Goal: Task Accomplishment & Management: Manage account settings

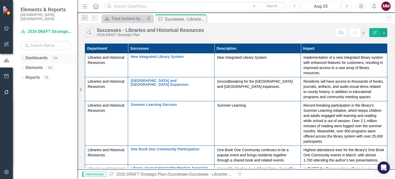
click at [21, 57] on div "Dropdown" at bounding box center [23, 59] width 4 height 4
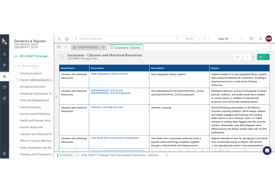
scroll to position [51, 0]
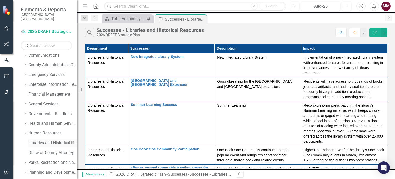
click at [44, 140] on link "Libraries and Historical Resources" at bounding box center [52, 143] width 49 height 6
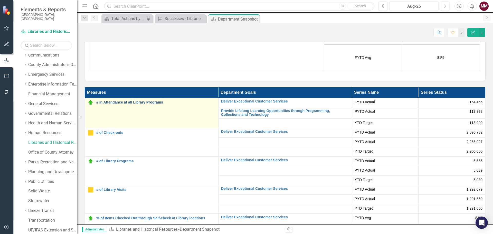
click at [142, 100] on link "# in Attendance at all Library Programs" at bounding box center [155, 102] width 119 height 4
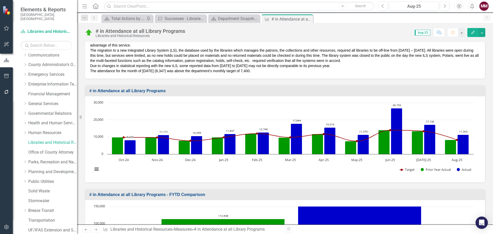
scroll to position [231, 0]
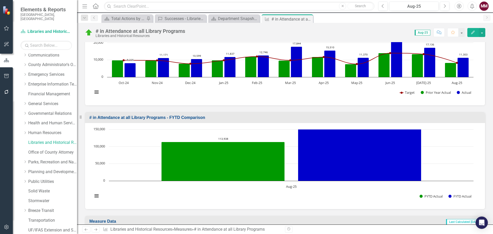
click at [141, 138] on rect "Interactive chart" at bounding box center [283, 165] width 386 height 77
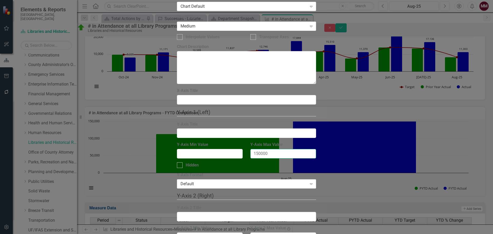
drag, startPoint x: 283, startPoint y: 81, endPoint x: 169, endPoint y: 63, distance: 115.4
click at [177, 63] on div "Chart Chart Series Chart Periods Chart Axis Format Advanced Options From this p…" at bounding box center [246, 125] width 139 height 502
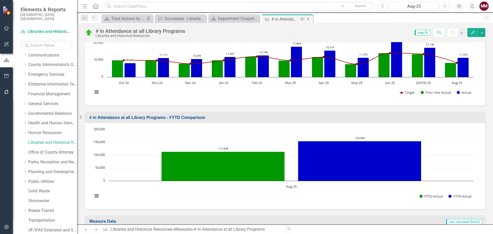
click at [310, 20] on icon "Close" at bounding box center [308, 19] width 5 height 4
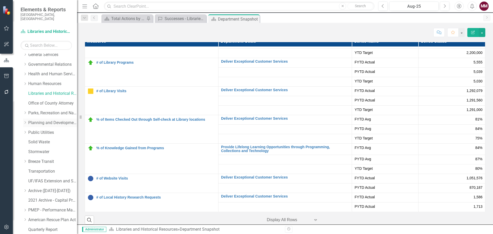
scroll to position [103, 0]
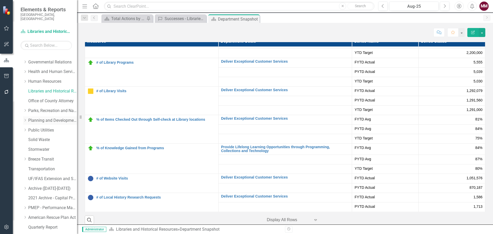
drag, startPoint x: 47, startPoint y: 116, endPoint x: 51, endPoint y: 116, distance: 4.4
click at [47, 118] on link "Planning and Development Services" at bounding box center [52, 121] width 49 height 6
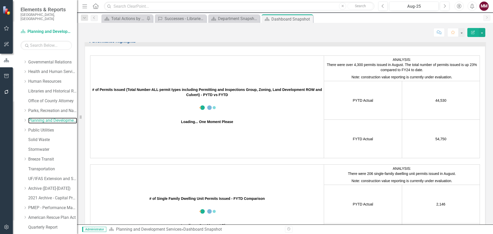
scroll to position [874, 0]
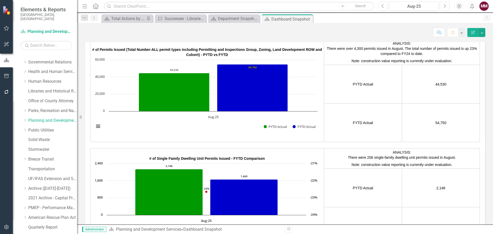
click at [384, 52] on p "There were over 4,300 permits issued in August. The total number of permits iss…" at bounding box center [402, 51] width 153 height 11
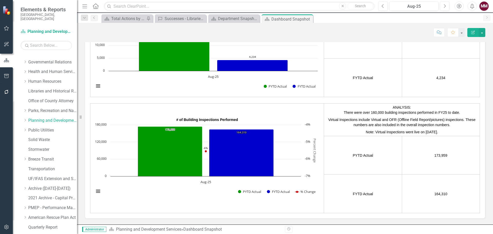
scroll to position [1131, 0]
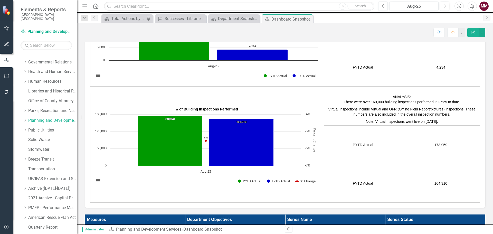
click at [372, 90] on p at bounding box center [285, 90] width 390 height 6
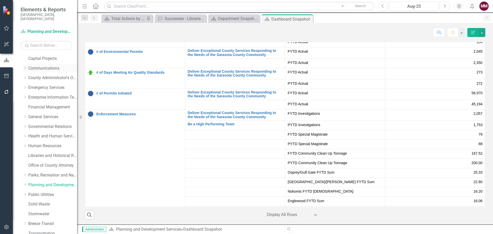
scroll to position [0, 0]
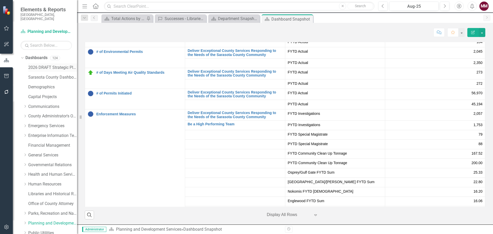
click at [34, 65] on link "2026 DRAFT Strategic Plan" at bounding box center [52, 68] width 49 height 6
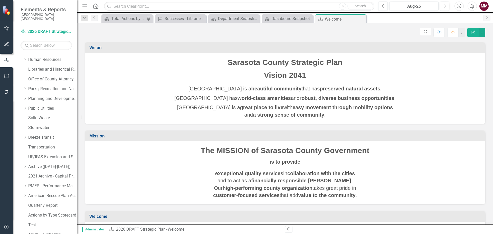
scroll to position [146, 0]
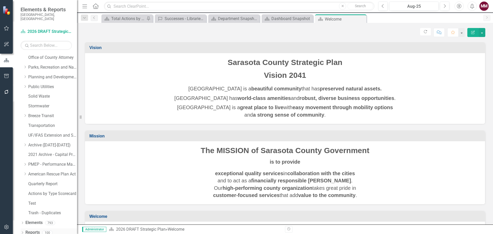
click at [24, 178] on div "Dropdown Reports 100" at bounding box center [49, 233] width 57 height 10
click at [22, 178] on icon "Dropdown" at bounding box center [23, 233] width 4 height 3
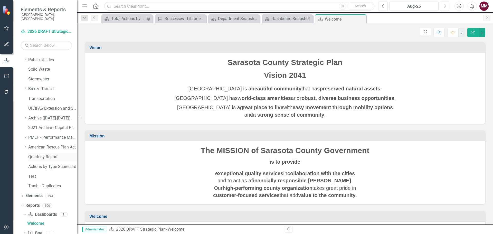
scroll to position [210, 0]
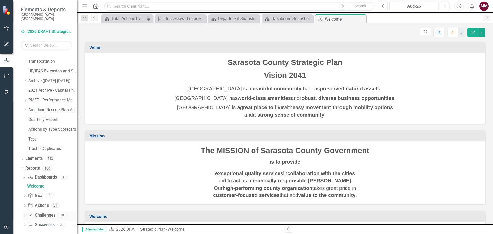
click at [25, 178] on icon "Dropdown" at bounding box center [25, 215] width 4 height 3
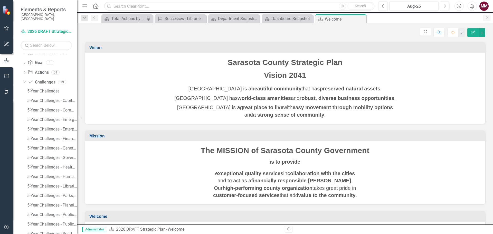
scroll to position [365, 0]
click at [52, 78] on div "5-Year Challenges - Communications" at bounding box center [52, 80] width 50 height 5
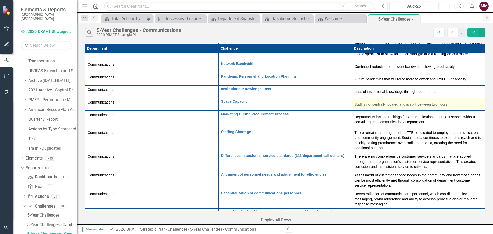
scroll to position [81, 0]
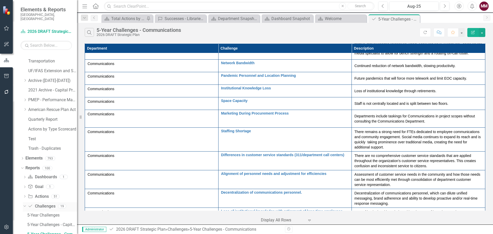
click at [29, 178] on icon "Challenge" at bounding box center [30, 206] width 5 height 4
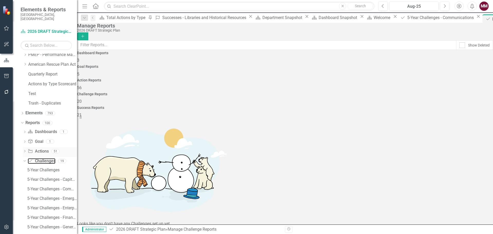
scroll to position [288, 0]
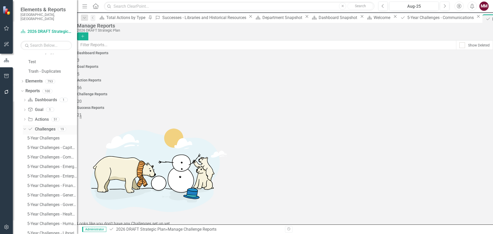
click at [23, 127] on icon "Dropdown" at bounding box center [24, 129] width 3 height 4
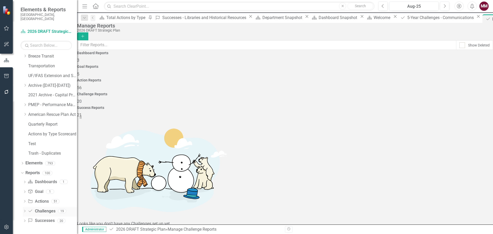
scroll to position [202, 0]
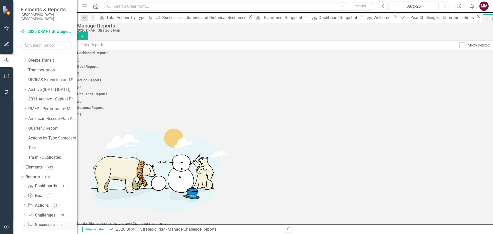
click at [24, 178] on icon "Dropdown" at bounding box center [25, 225] width 4 height 3
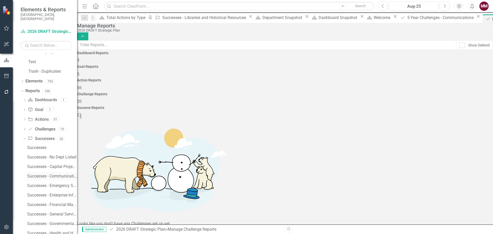
scroll to position [313, 0]
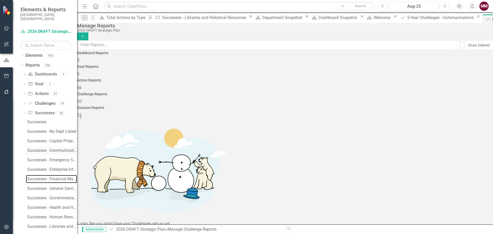
click at [37, 177] on div "Successes - Financial Management" at bounding box center [52, 179] width 50 height 5
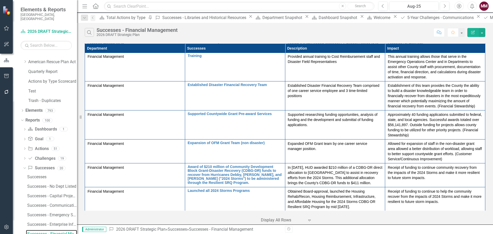
scroll to position [294, 0]
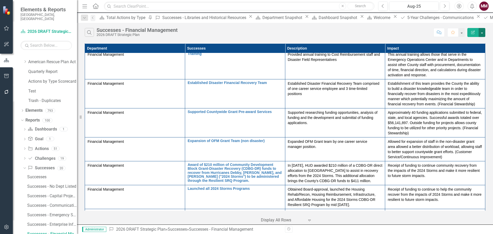
click at [394, 36] on button "button" at bounding box center [482, 32] width 7 height 9
click at [55, 178] on link "Successes - No Dept Listed" at bounding box center [51, 186] width 51 height 8
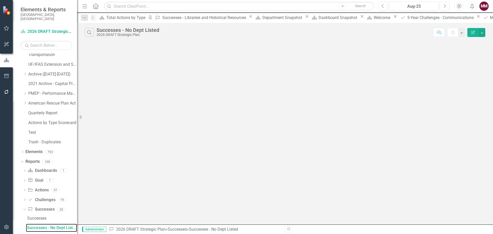
scroll to position [211, 0]
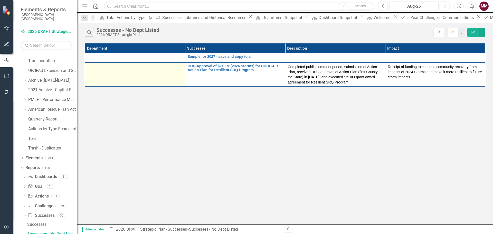
click at [122, 69] on div at bounding box center [135, 67] width 95 height 6
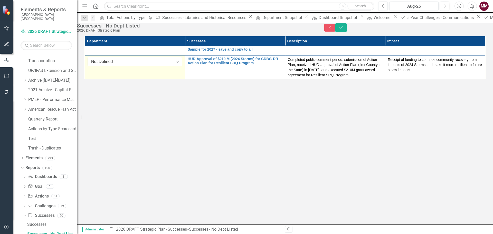
click at [122, 65] on div "Not Defined" at bounding box center [132, 62] width 82 height 6
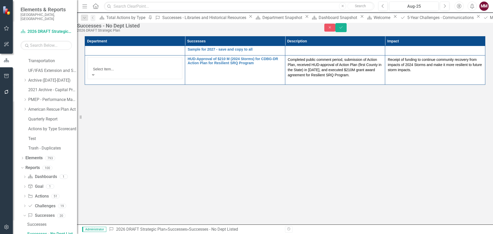
scroll to position [26, 0]
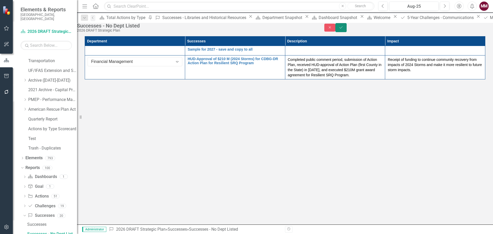
click at [347, 32] on button "Save" at bounding box center [341, 27] width 11 height 9
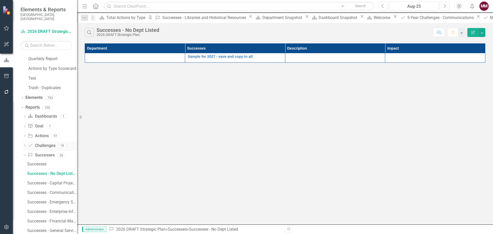
scroll to position [288, 0]
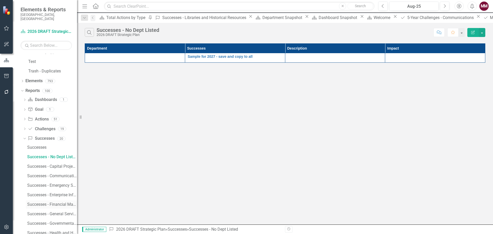
click at [56, 178] on div "Successes - Financial Management" at bounding box center [52, 204] width 50 height 5
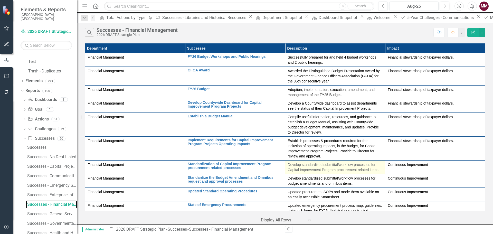
scroll to position [258, 0]
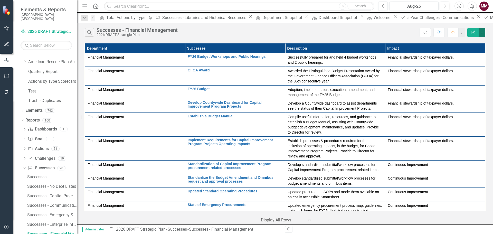
click at [394, 33] on button "button" at bounding box center [482, 32] width 7 height 9
click at [394, 66] on link "Excel Export to Excel" at bounding box center [465, 62] width 41 height 10
click at [21, 109] on div "Dropdown" at bounding box center [23, 111] width 4 height 4
click at [50, 147] on link "Success Successes" at bounding box center [41, 150] width 27 height 6
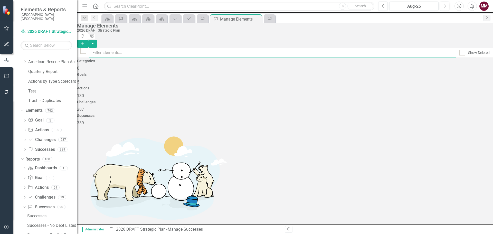
click at [162, 48] on input "text" at bounding box center [272, 53] width 367 height 10
type input "hearin"
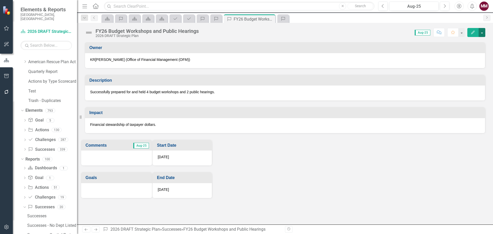
click at [394, 32] on button "button" at bounding box center [482, 32] width 7 height 9
click at [394, 40] on link "Edit Edit Success" at bounding box center [465, 42] width 42 height 10
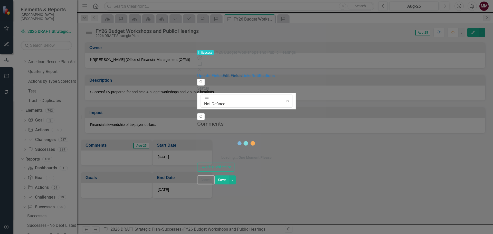
click at [223, 73] on link "Edit Fields" at bounding box center [232, 75] width 19 height 5
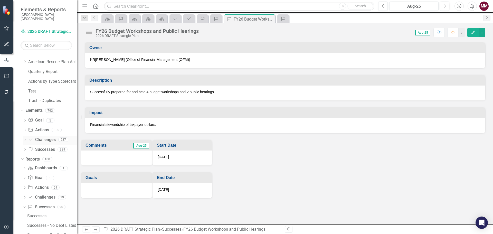
click at [50, 137] on link "Challenge Challenges" at bounding box center [41, 140] width 27 height 6
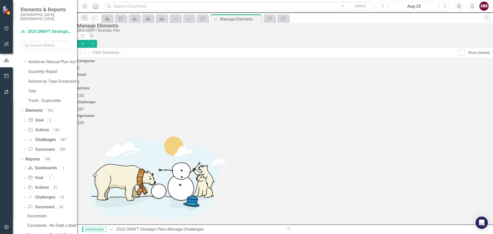
click at [88, 40] on button "Add" at bounding box center [82, 44] width 11 height 8
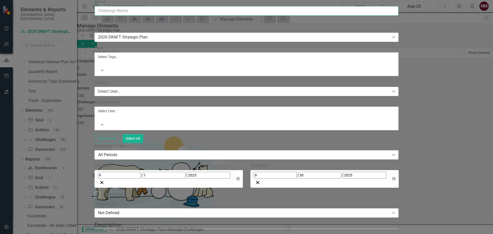
click at [270, 16] on input "Name" at bounding box center [247, 11] width 304 height 10
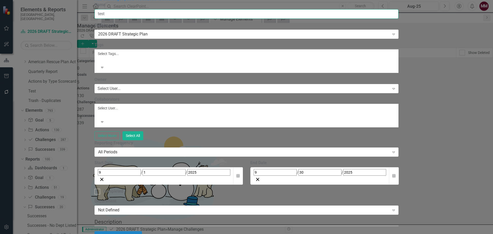
type input "test"
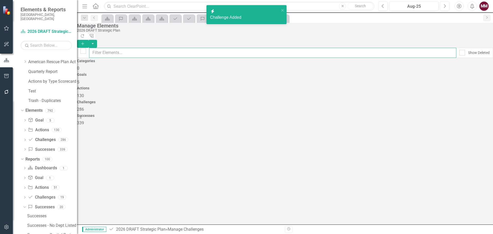
click at [117, 48] on input "text" at bounding box center [272, 53] width 367 height 10
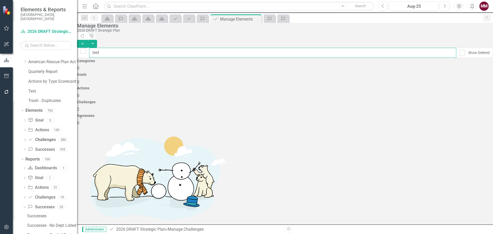
type input "test"
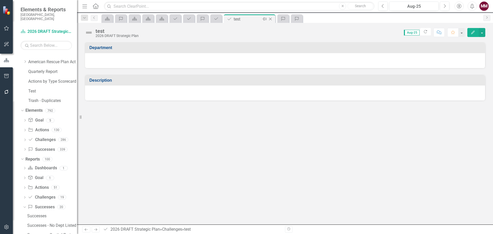
click at [270, 19] on icon at bounding box center [270, 19] width 3 height 3
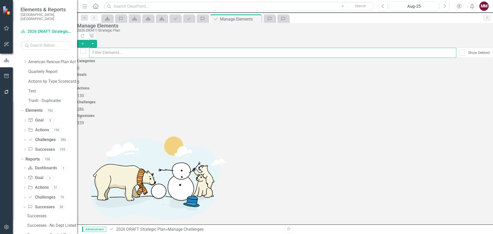
click at [135, 48] on input "text" at bounding box center [272, 53] width 367 height 10
type input "test"
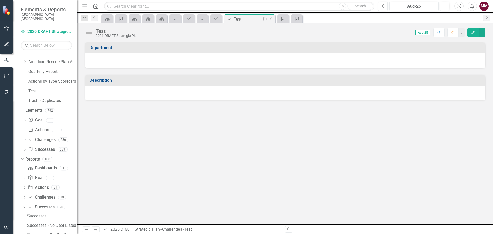
click at [272, 20] on icon "Close" at bounding box center [270, 19] width 5 height 4
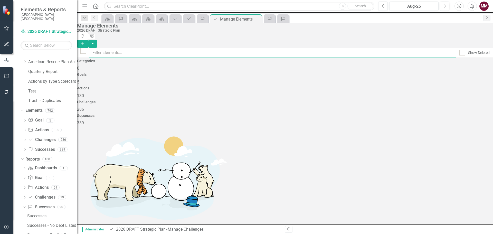
click at [190, 49] on input "text" at bounding box center [272, 53] width 367 height 10
type input "test"
click at [394, 153] on link "Trash Delete Challenge" at bounding box center [457, 153] width 49 height 10
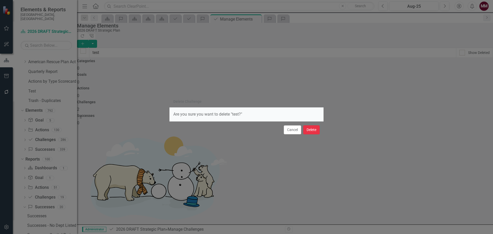
click at [316, 131] on button "Delete" at bounding box center [311, 129] width 16 height 9
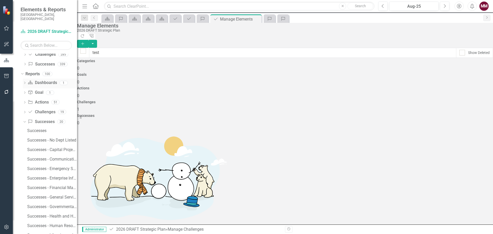
scroll to position [361, 0]
click at [49, 130] on div "Successes - Capital Projects" at bounding box center [52, 132] width 50 height 5
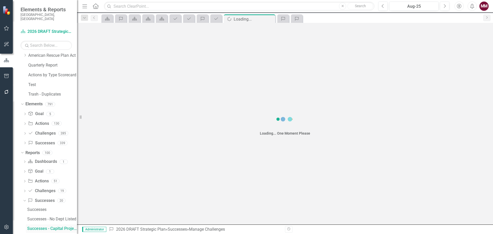
scroll to position [259, 0]
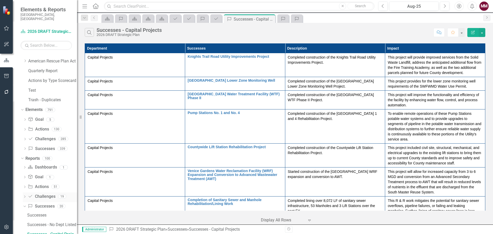
click at [43, 178] on link "Challenge Challenges" at bounding box center [41, 197] width 27 height 6
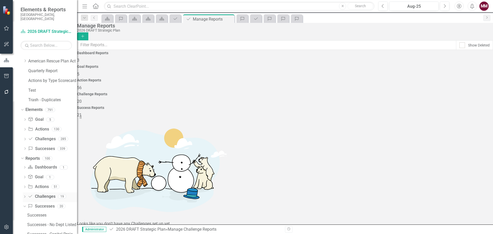
click at [25, 178] on icon "Dropdown" at bounding box center [25, 197] width 4 height 3
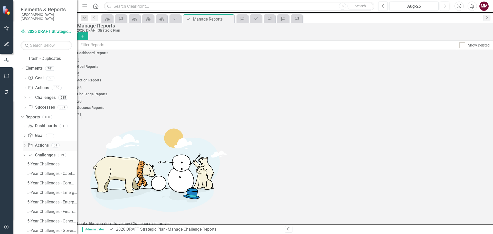
scroll to position [311, 0]
click at [46, 161] on div "5-Year Challenges - Capital Projects" at bounding box center [52, 163] width 50 height 5
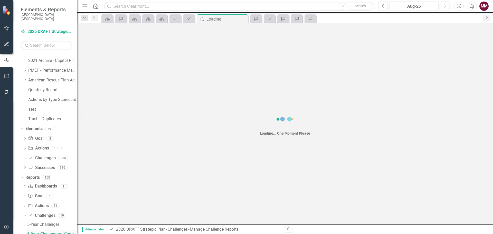
scroll to position [240, 0]
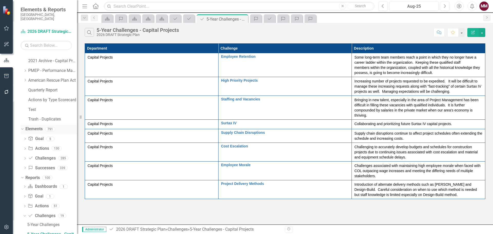
click at [22, 127] on icon "Dropdown" at bounding box center [21, 129] width 3 height 4
click at [25, 175] on icon "Dropdown" at bounding box center [24, 177] width 3 height 4
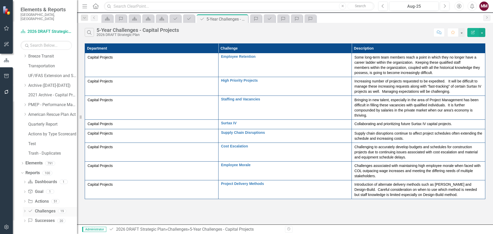
scroll to position [202, 0]
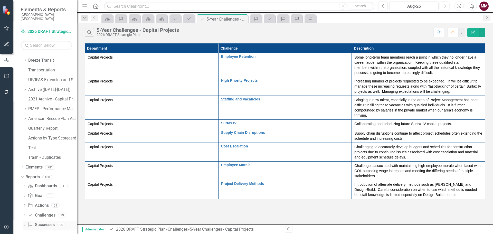
click at [24, 178] on icon "Dropdown" at bounding box center [25, 225] width 4 height 3
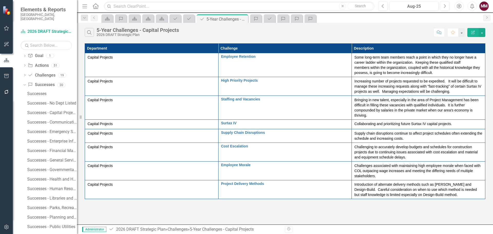
scroll to position [343, 0]
click at [50, 138] on div "Successes - Enterprise Information Technology" at bounding box center [52, 140] width 50 height 5
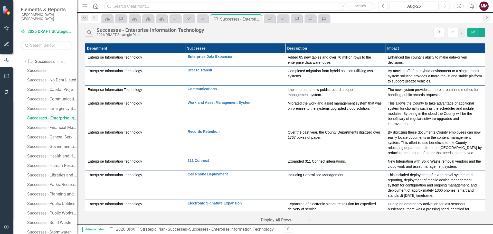
scroll to position [377, 0]
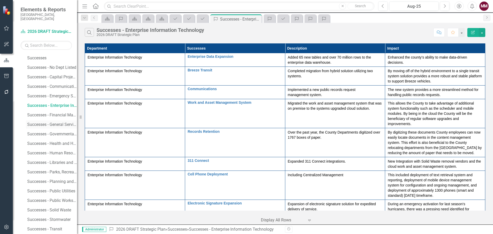
click at [51, 122] on div "Successes - General Services" at bounding box center [52, 124] width 50 height 5
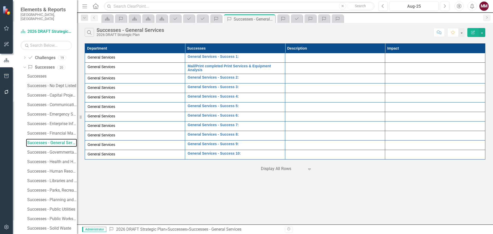
scroll to position [371, 0]
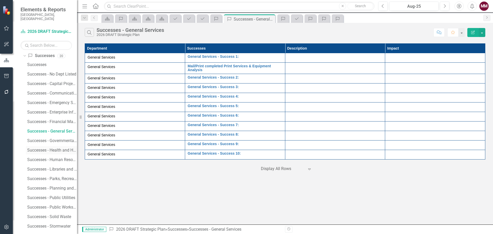
click at [53, 148] on div "Successes - Health and Human Services" at bounding box center [52, 150] width 50 height 5
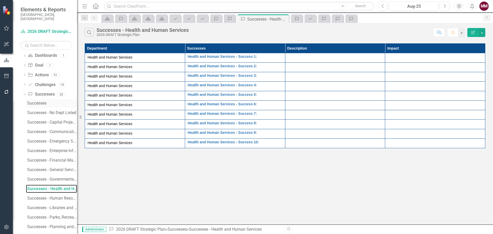
scroll to position [390, 0]
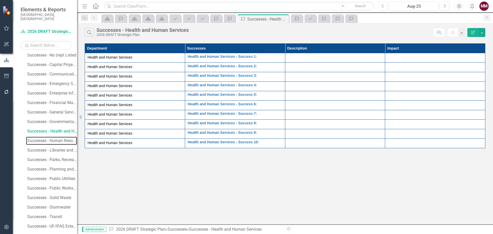
click at [50, 138] on div "Successes - Human Resources" at bounding box center [52, 140] width 50 height 5
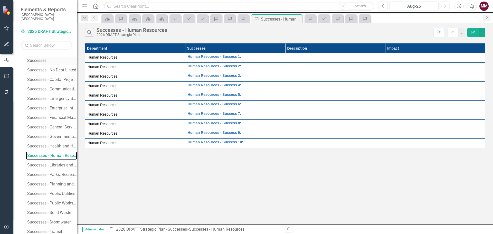
scroll to position [391, 0]
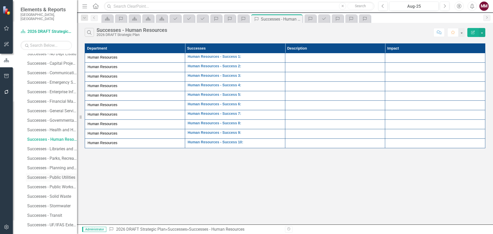
click at [47, 175] on div "Successes - Public Utilities" at bounding box center [52, 177] width 50 height 5
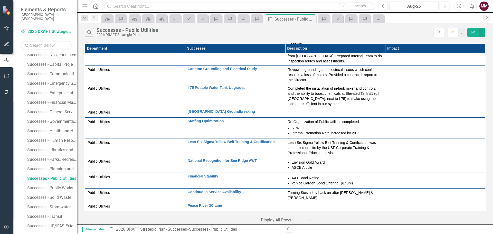
scroll to position [391, 0]
click at [56, 178] on div "Successes - Transit" at bounding box center [52, 215] width 50 height 5
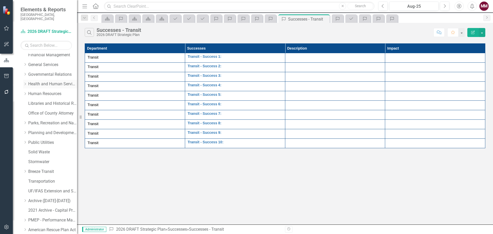
scroll to position [13, 0]
click at [40, 110] on link "Emergency Services" at bounding box center [52, 113] width 49 height 6
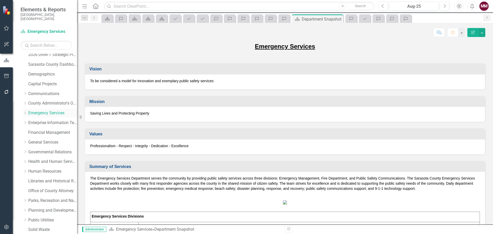
click at [25, 112] on icon "Dropdown" at bounding box center [25, 113] width 4 height 3
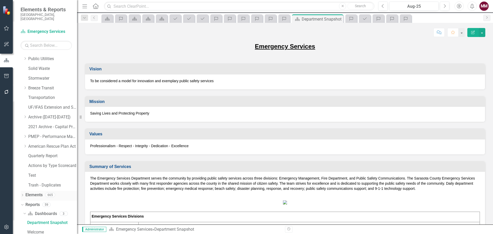
click at [21, 178] on icon "Dropdown" at bounding box center [23, 195] width 4 height 3
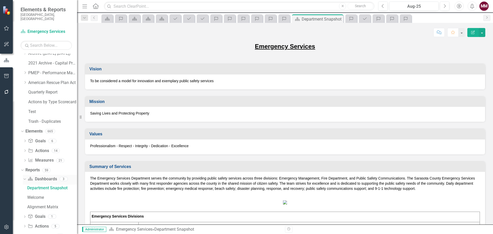
scroll to position [269, 0]
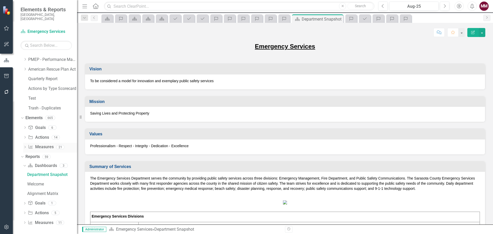
click at [41, 150] on link "Measure Measures" at bounding box center [40, 147] width 25 height 6
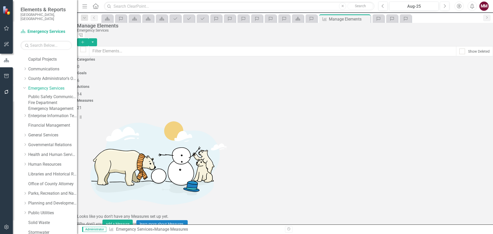
scroll to position [12, 0]
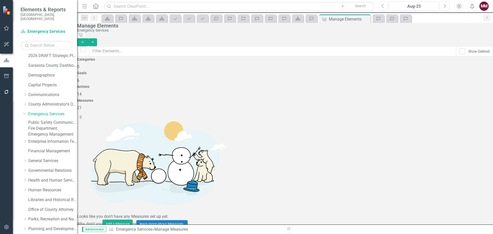
click at [42, 129] on link "Fire Department" at bounding box center [52, 129] width 49 height 6
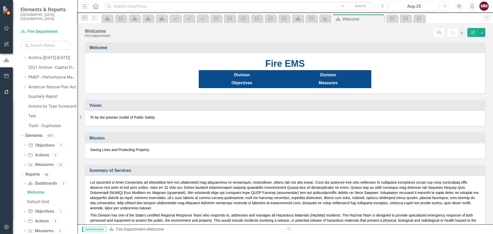
scroll to position [268, 0]
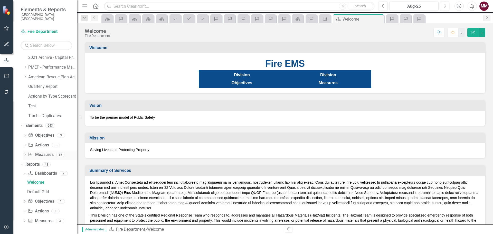
click at [43, 155] on link "Measure Measures" at bounding box center [40, 155] width 25 height 6
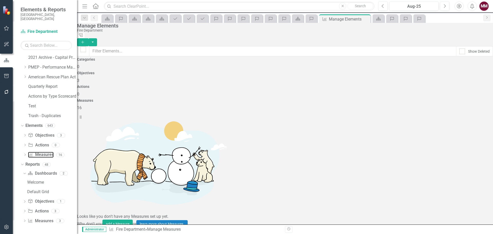
scroll to position [127, 0]
